Goal: Task Accomplishment & Management: Use online tool/utility

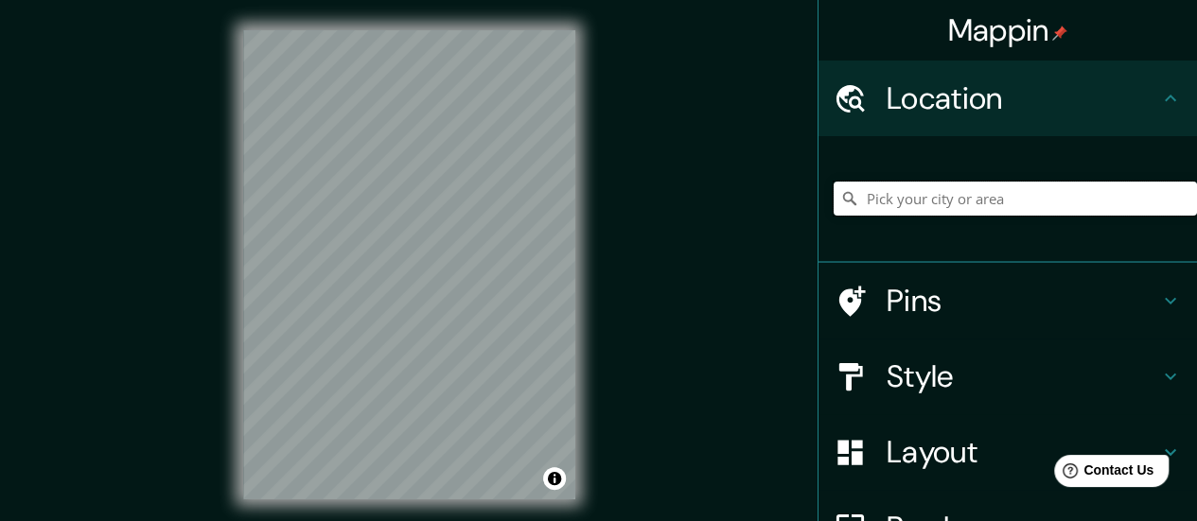
click at [884, 211] on input "Pick your city or area" at bounding box center [1015, 199] width 363 height 34
paste input "-23.613200509401743, -46.711882575834466"
click at [939, 196] on input "-23.613200509401743, -46.711882575834466" at bounding box center [1015, 199] width 363 height 34
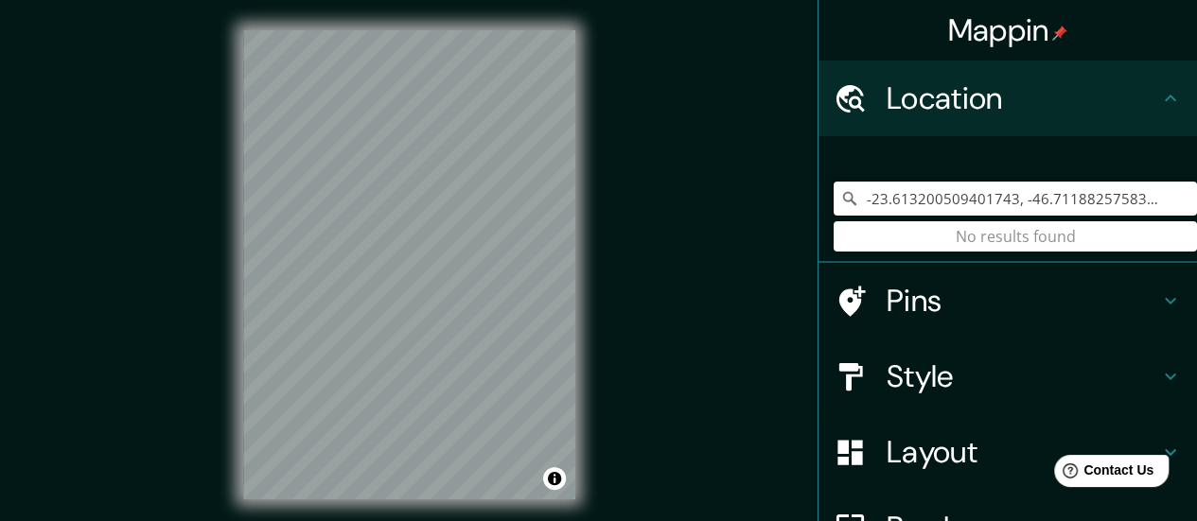
paste input "298326935362, -46.7119680200634"
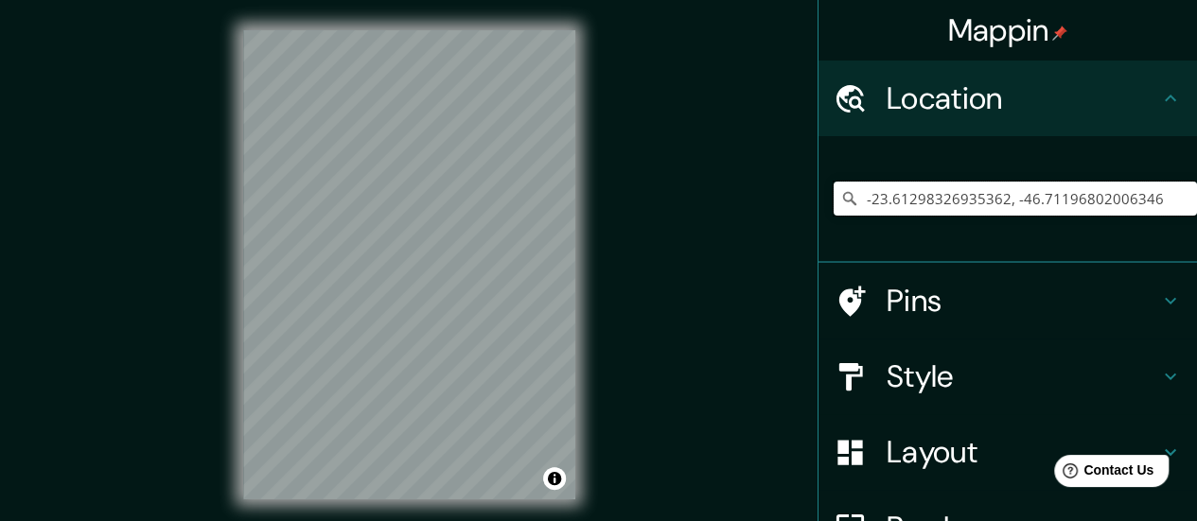
click at [889, 200] on input "-23.61298326935362, -46.71196802006346" at bounding box center [1015, 199] width 363 height 34
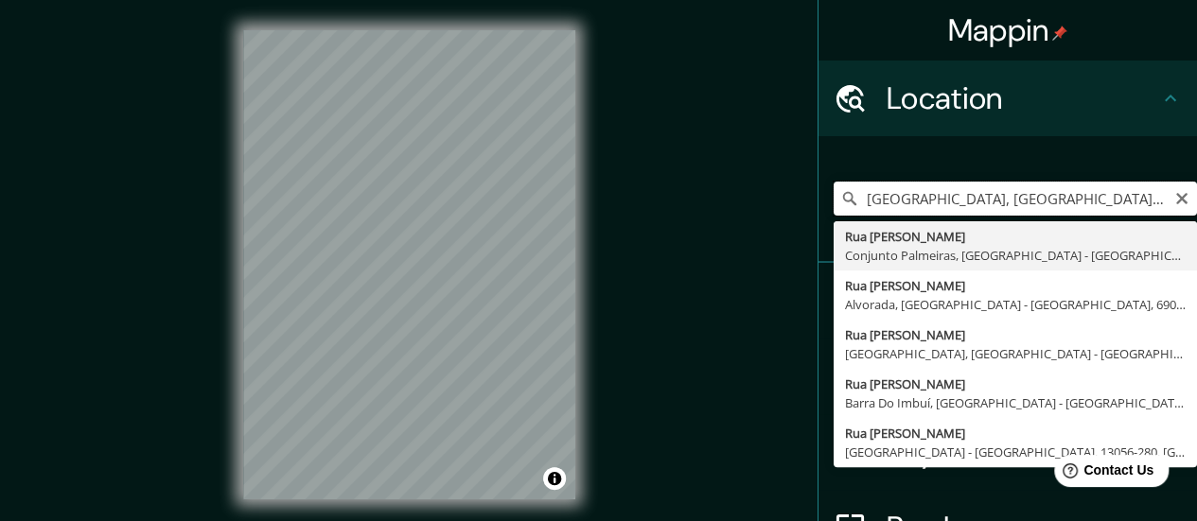
click at [1082, 214] on input "[GEOGRAPHIC_DATA], [GEOGRAPHIC_DATA], [GEOGRAPHIC_DATA]" at bounding box center [1015, 199] width 363 height 34
click at [1079, 208] on input "[GEOGRAPHIC_DATA], [GEOGRAPHIC_DATA], [GEOGRAPHIC_DATA]" at bounding box center [1015, 199] width 363 height 34
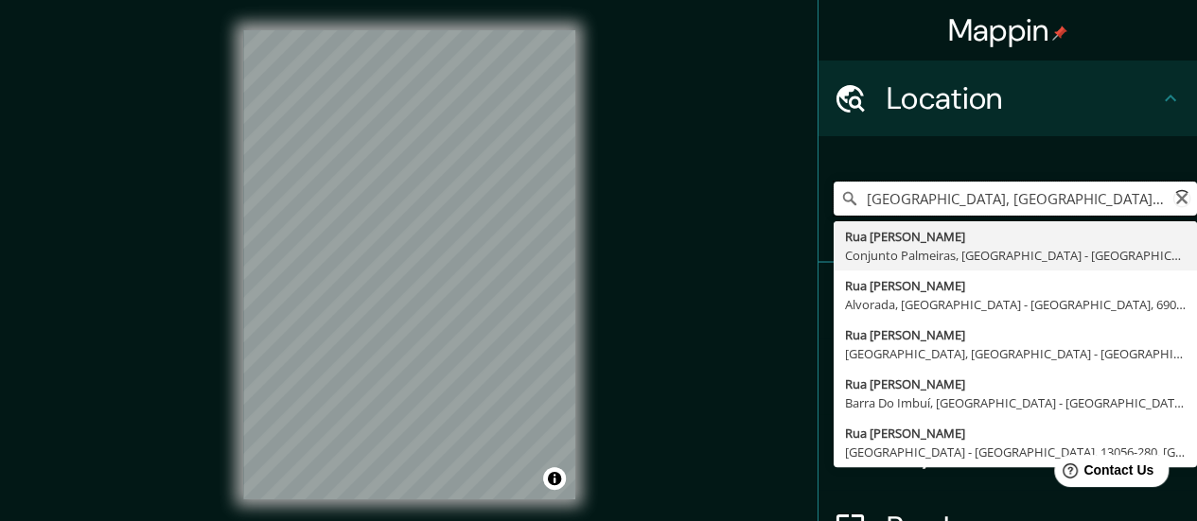
paste input "Praça Poeta [PERSON_NAME]"
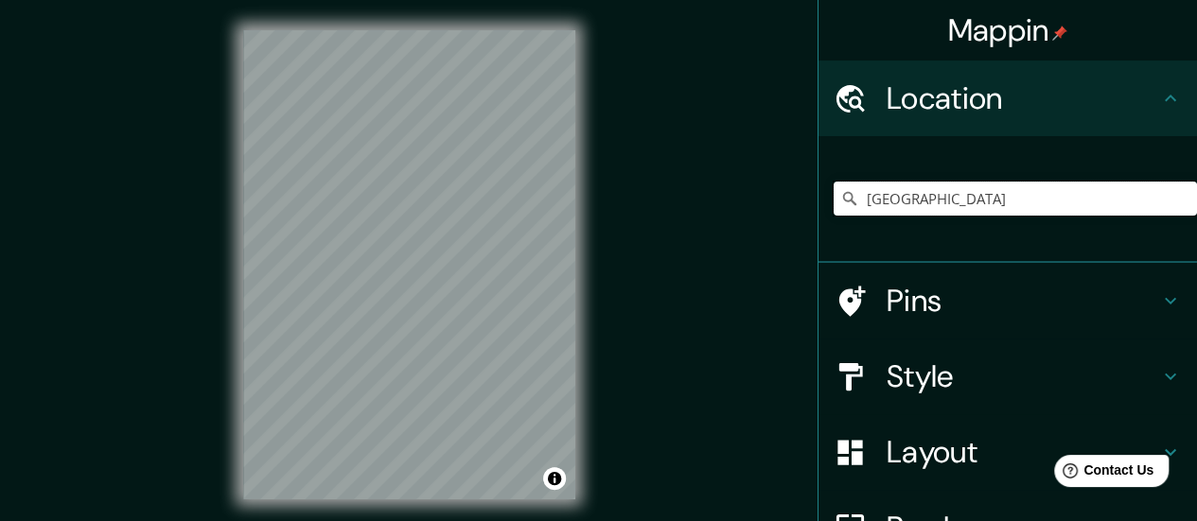
click at [1090, 205] on input "[GEOGRAPHIC_DATA]" at bounding box center [1015, 199] width 363 height 34
paste input "Praça Poeta [PERSON_NAME]"
drag, startPoint x: 1090, startPoint y: 205, endPoint x: 679, endPoint y: 205, distance: 411.7
click at [679, 205] on div "Mappin Location [GEOGRAPHIC_DATA] [GEOGRAPHIC_DATA] [US_STATE] [GEOGRAPHIC_DATA…" at bounding box center [598, 280] width 1197 height 560
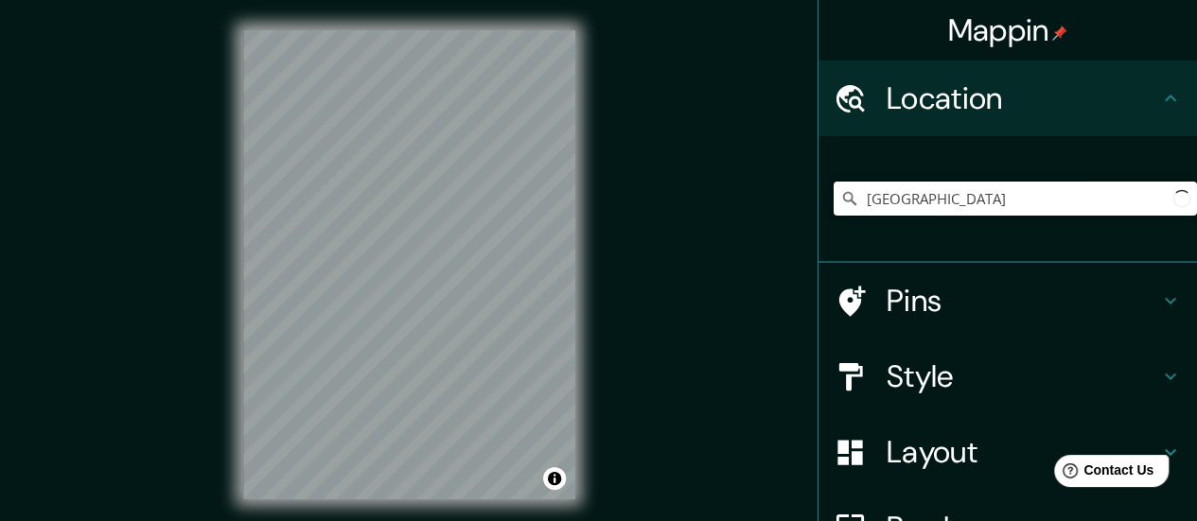
paste input "Praça Poeta [PERSON_NAME]"
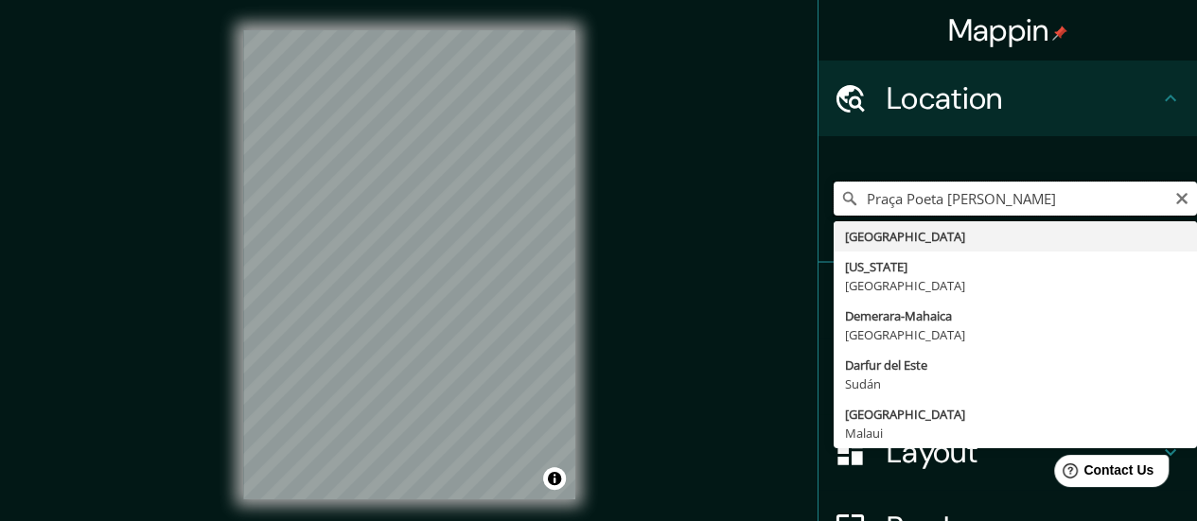
click at [882, 194] on input "Praça Poeta [PERSON_NAME]" at bounding box center [1015, 199] width 363 height 34
paste input "Casa de Vidro [PERSON_NAME]"
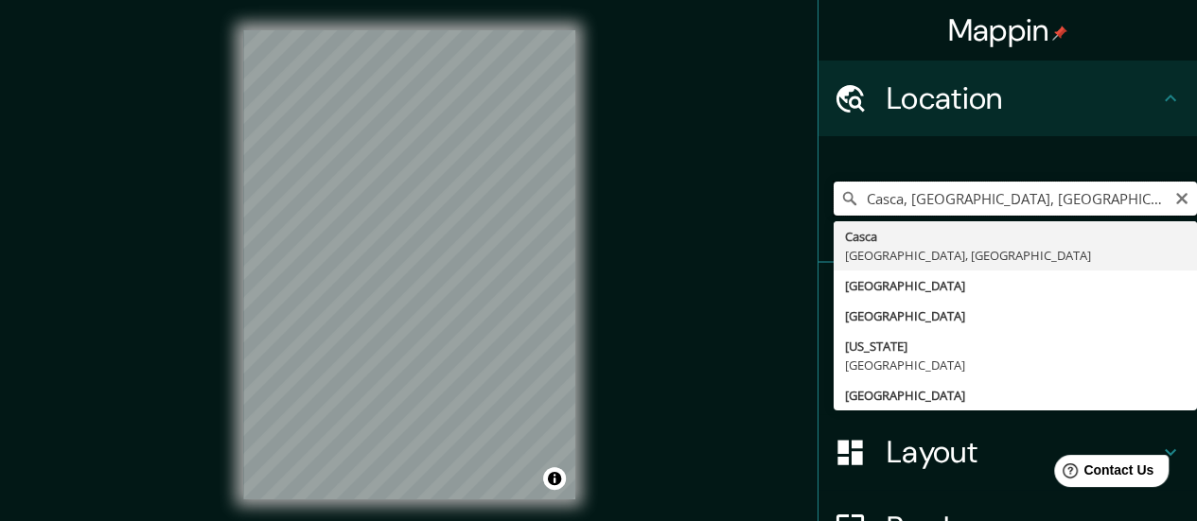
click at [999, 200] on input "Casca, [GEOGRAPHIC_DATA], [GEOGRAPHIC_DATA]" at bounding box center [1015, 199] width 363 height 34
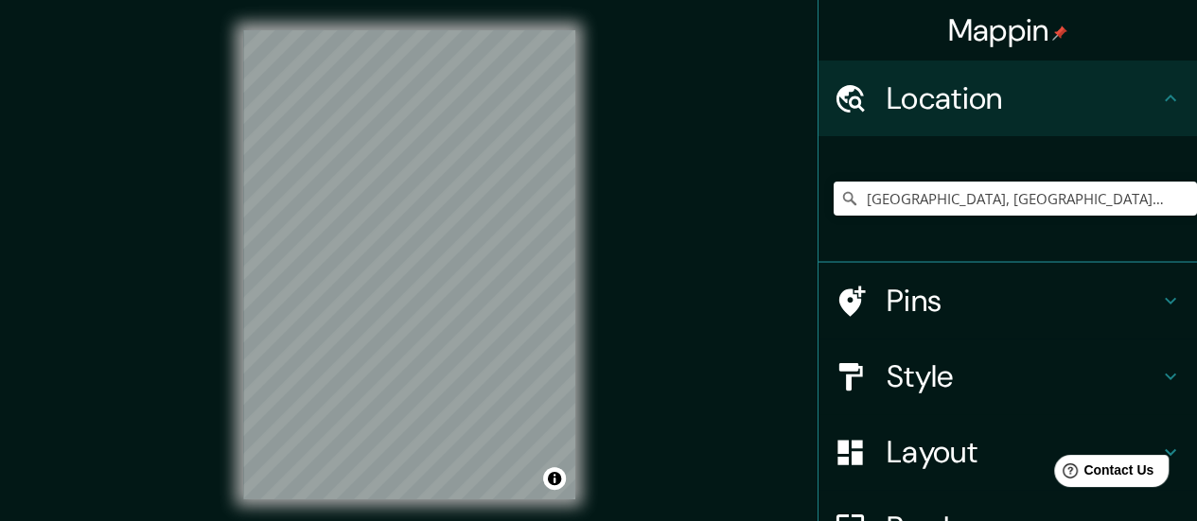
click at [888, 216] on div "[GEOGRAPHIC_DATA], [GEOGRAPHIC_DATA] - [GEOGRAPHIC_DATA], 19640-021, [GEOGRAPHI…" at bounding box center [1015, 198] width 363 height 95
click at [886, 207] on input "[GEOGRAPHIC_DATA], [GEOGRAPHIC_DATA] - [GEOGRAPHIC_DATA], 19640-021, [GEOGRAPHI…" at bounding box center [1015, 199] width 363 height 34
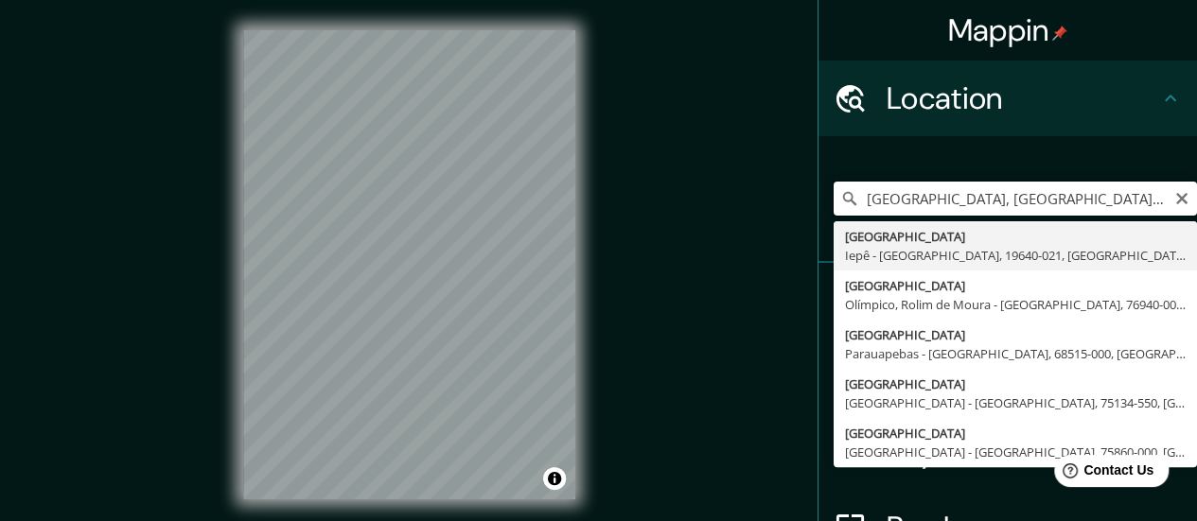
click at [886, 207] on input "[GEOGRAPHIC_DATA], [GEOGRAPHIC_DATA] - [GEOGRAPHIC_DATA], 19640-021, [GEOGRAPHI…" at bounding box center [1015, 199] width 363 height 34
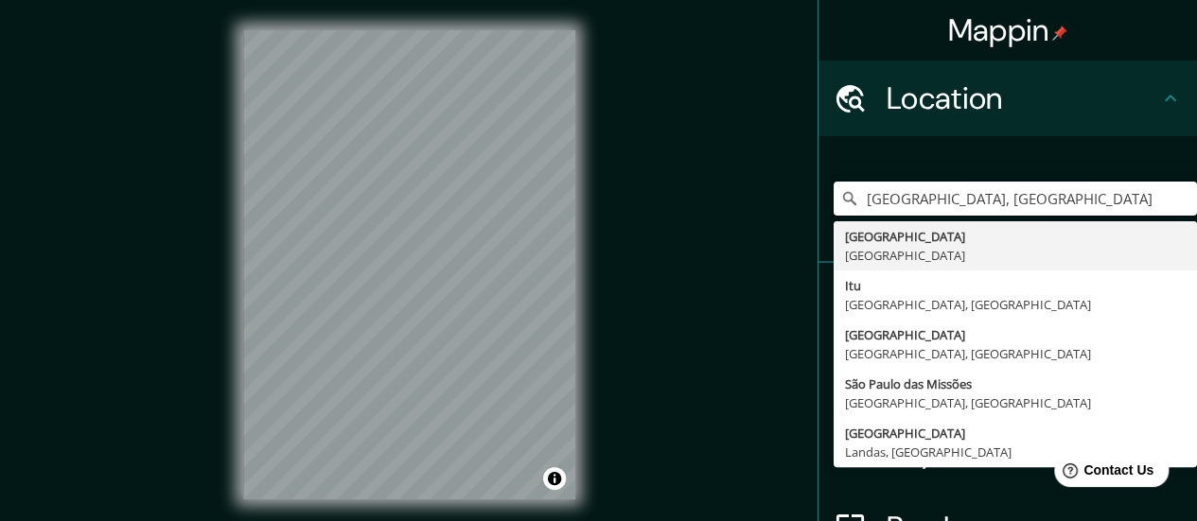
type input "[GEOGRAPHIC_DATA], [GEOGRAPHIC_DATA]"
